Goal: Check status: Check status

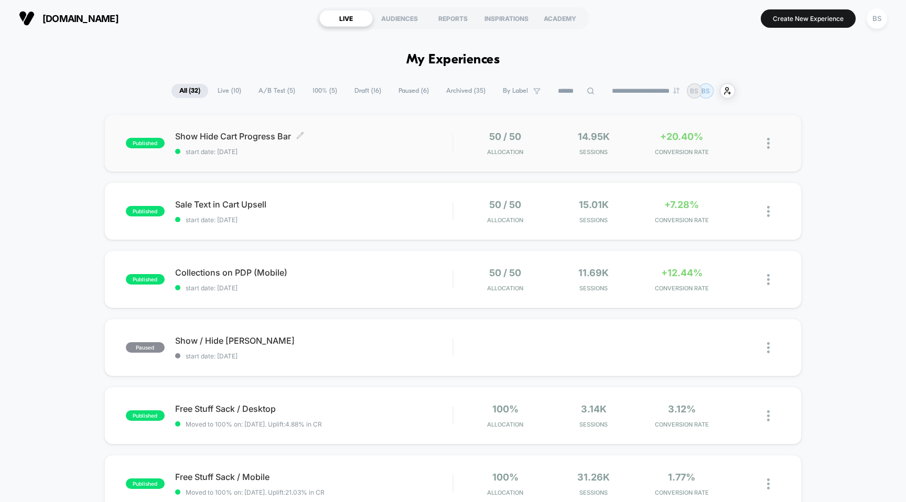
click at [428, 153] on span "start date: [DATE]" at bounding box center [314, 152] width 278 height 8
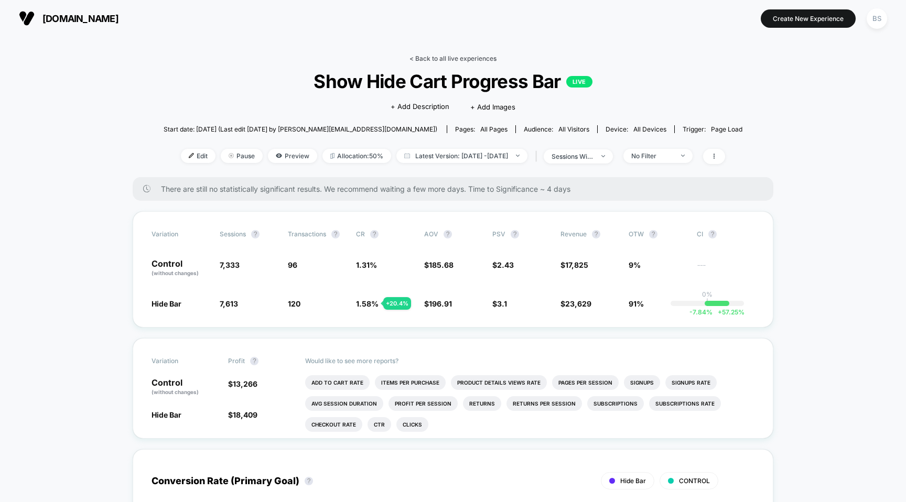
click at [436, 58] on link "< Back to all live experiences" at bounding box center [452, 59] width 87 height 8
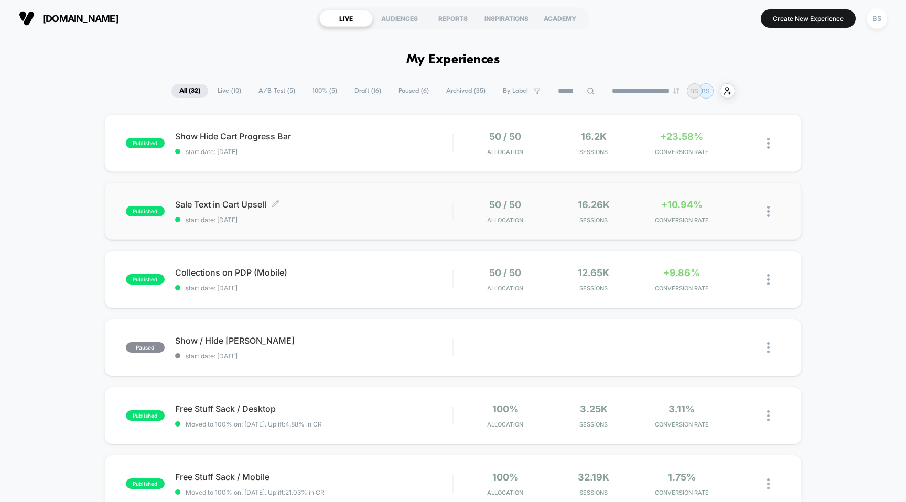
click at [441, 219] on span "start date: [DATE]" at bounding box center [314, 220] width 278 height 8
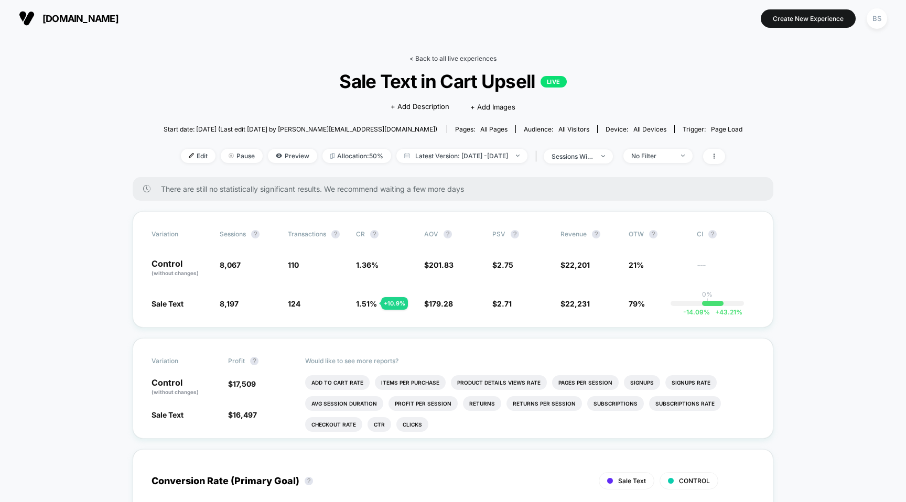
click at [414, 60] on link "< Back to all live experiences" at bounding box center [452, 59] width 87 height 8
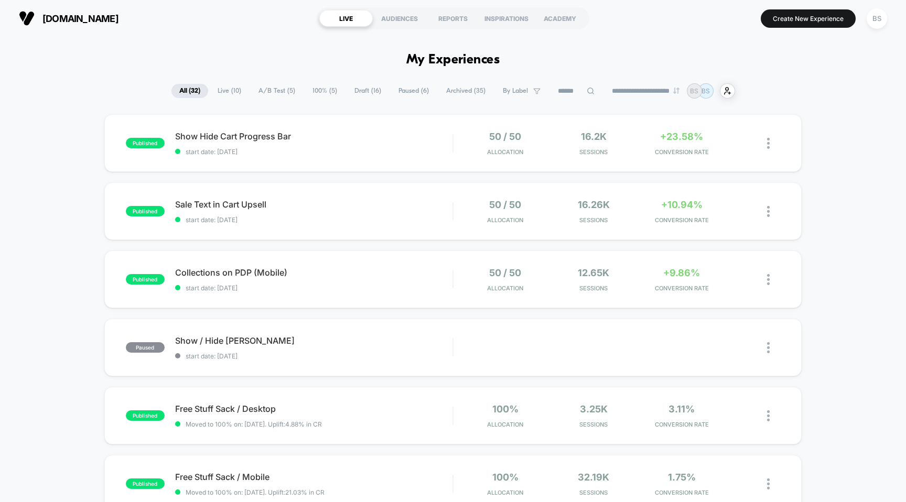
click at [228, 83] on div "**********" at bounding box center [453, 90] width 564 height 15
click at [228, 88] on span "Live ( 10 )" at bounding box center [229, 91] width 39 height 14
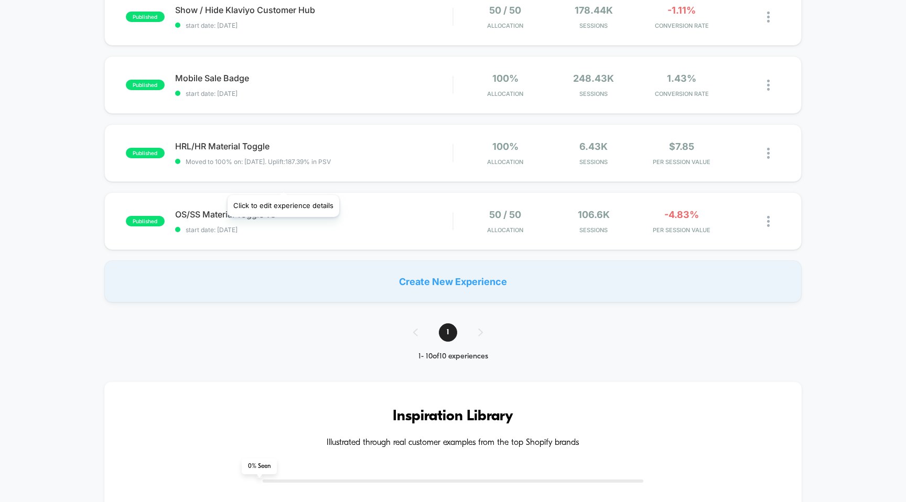
scroll to position [530, 0]
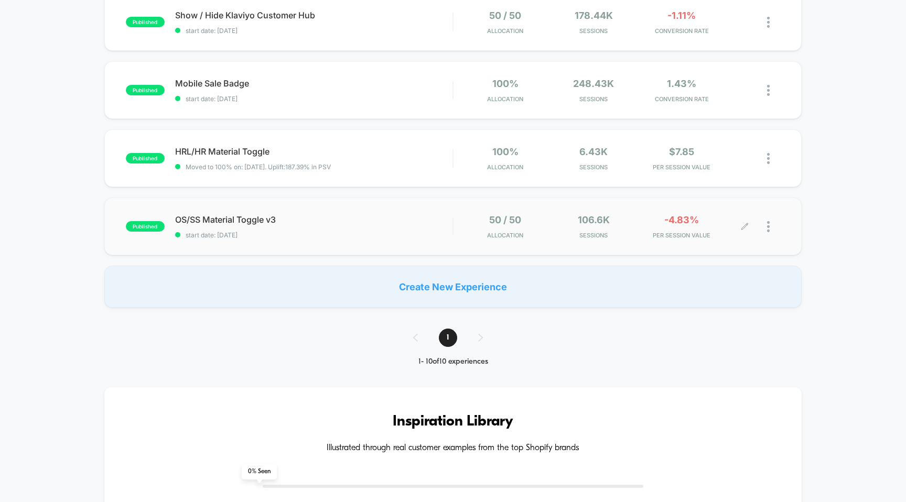
click at [775, 228] on div at bounding box center [773, 226] width 13 height 25
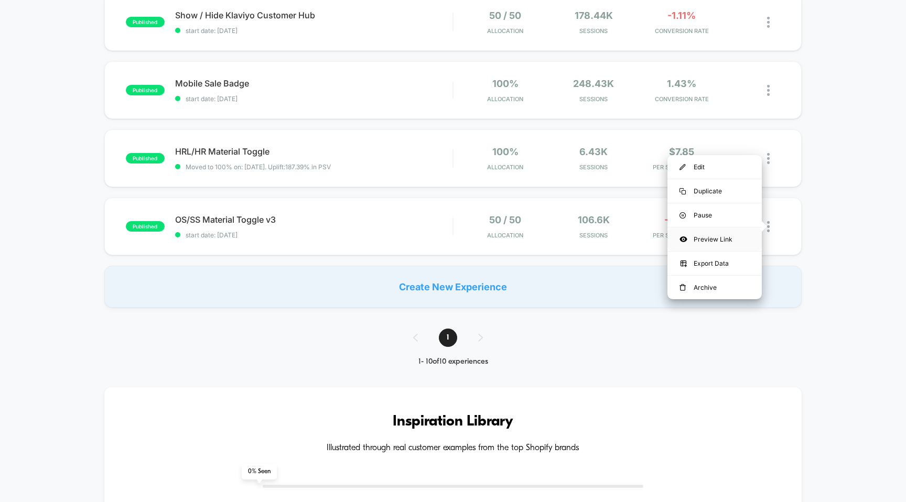
click at [694, 242] on div "Preview Link" at bounding box center [714, 240] width 94 height 24
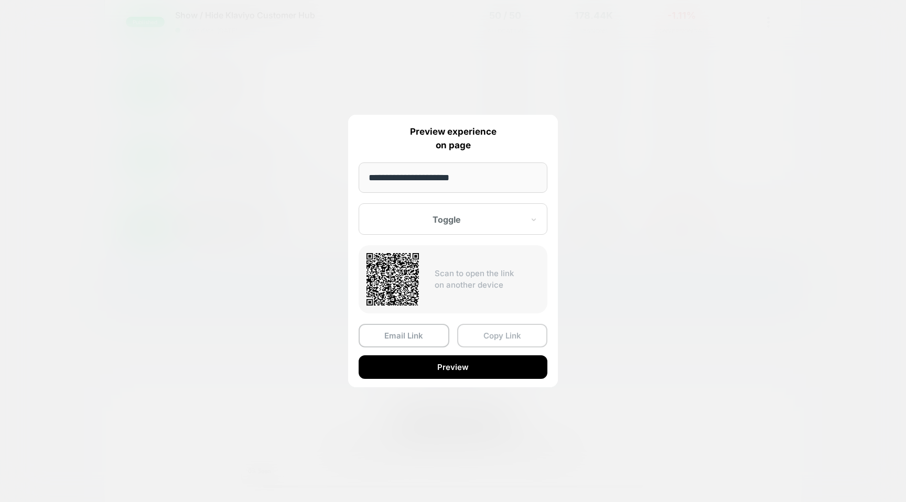
click at [499, 337] on button "Copy Link" at bounding box center [502, 336] width 91 height 24
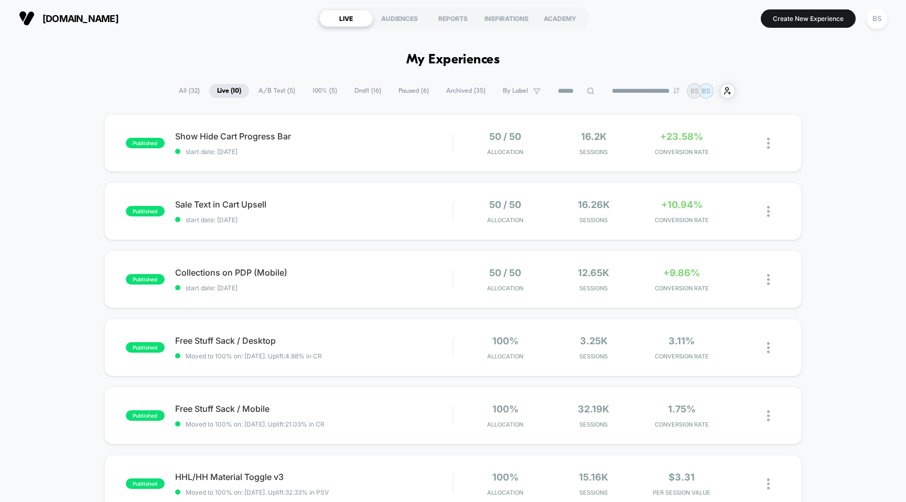
scroll to position [14, 0]
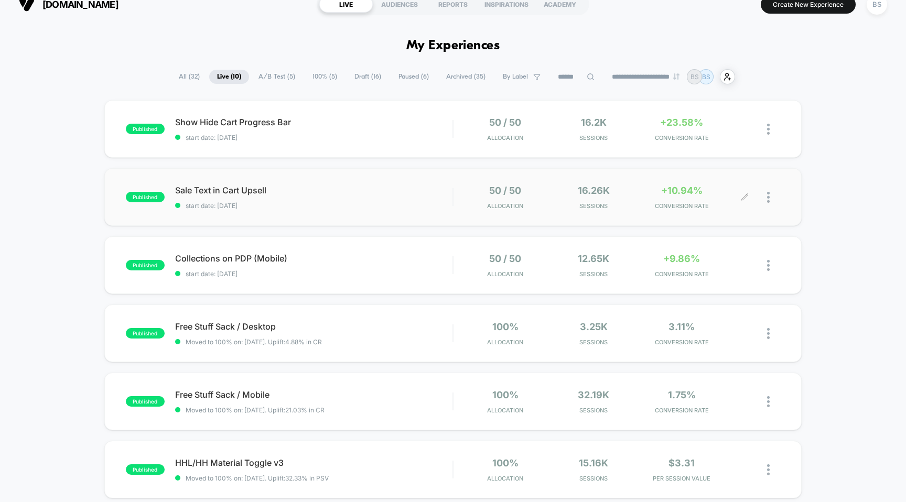
click at [451, 203] on span "start date: [DATE]" at bounding box center [314, 206] width 278 height 8
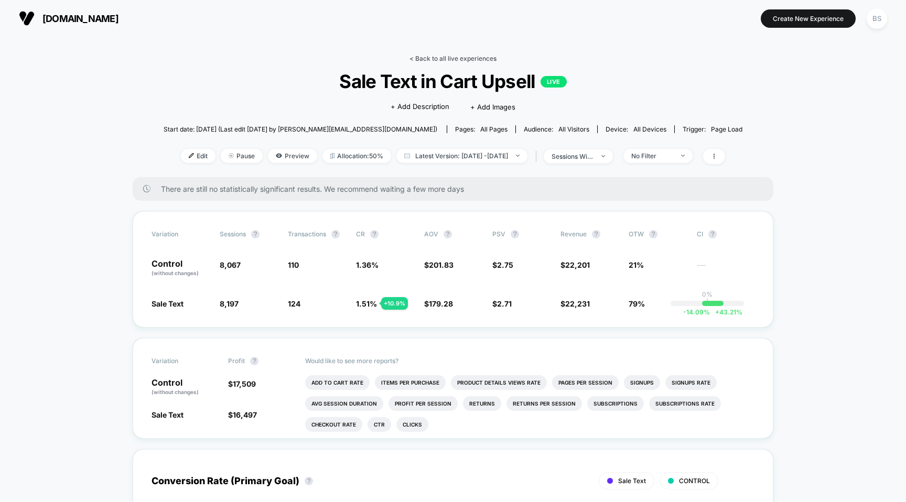
click at [419, 58] on link "< Back to all live experiences" at bounding box center [452, 59] width 87 height 8
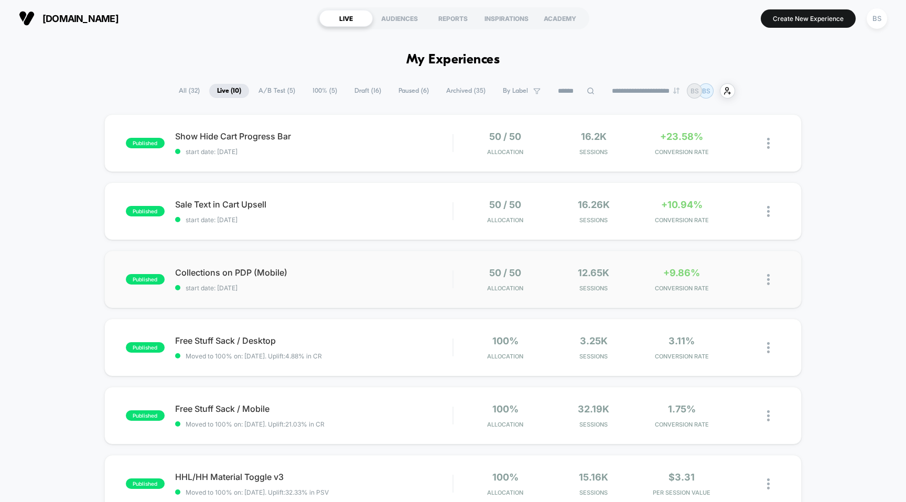
click at [443, 293] on div "published Collections on PDP (Mobile) start date: 8/17/2025 50 / 50 Allocation …" at bounding box center [453, 280] width 698 height 58
